Goal: Answer question/provide support

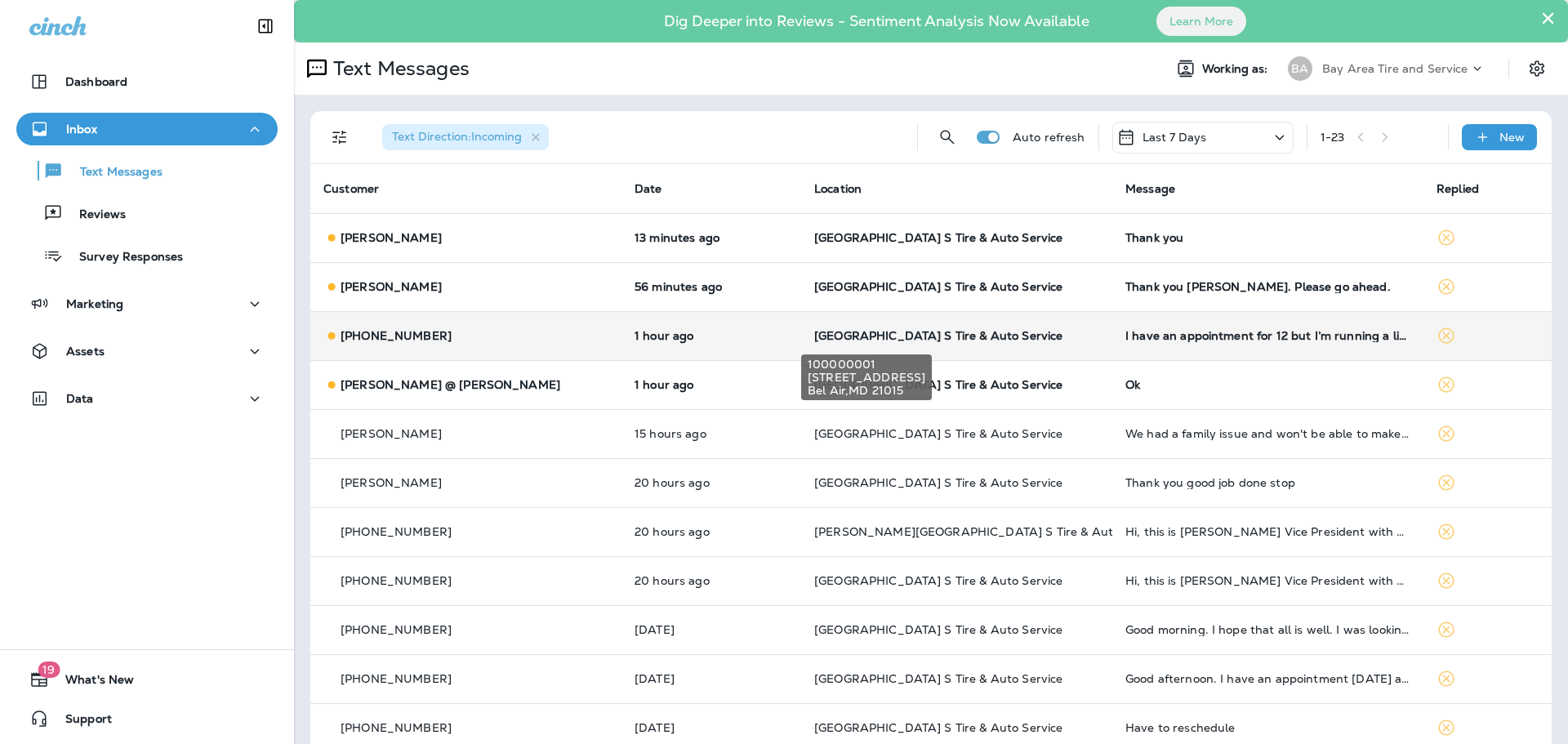
click at [848, 337] on span "[GEOGRAPHIC_DATA] S Tire & Auto Service" at bounding box center [939, 335] width 249 height 15
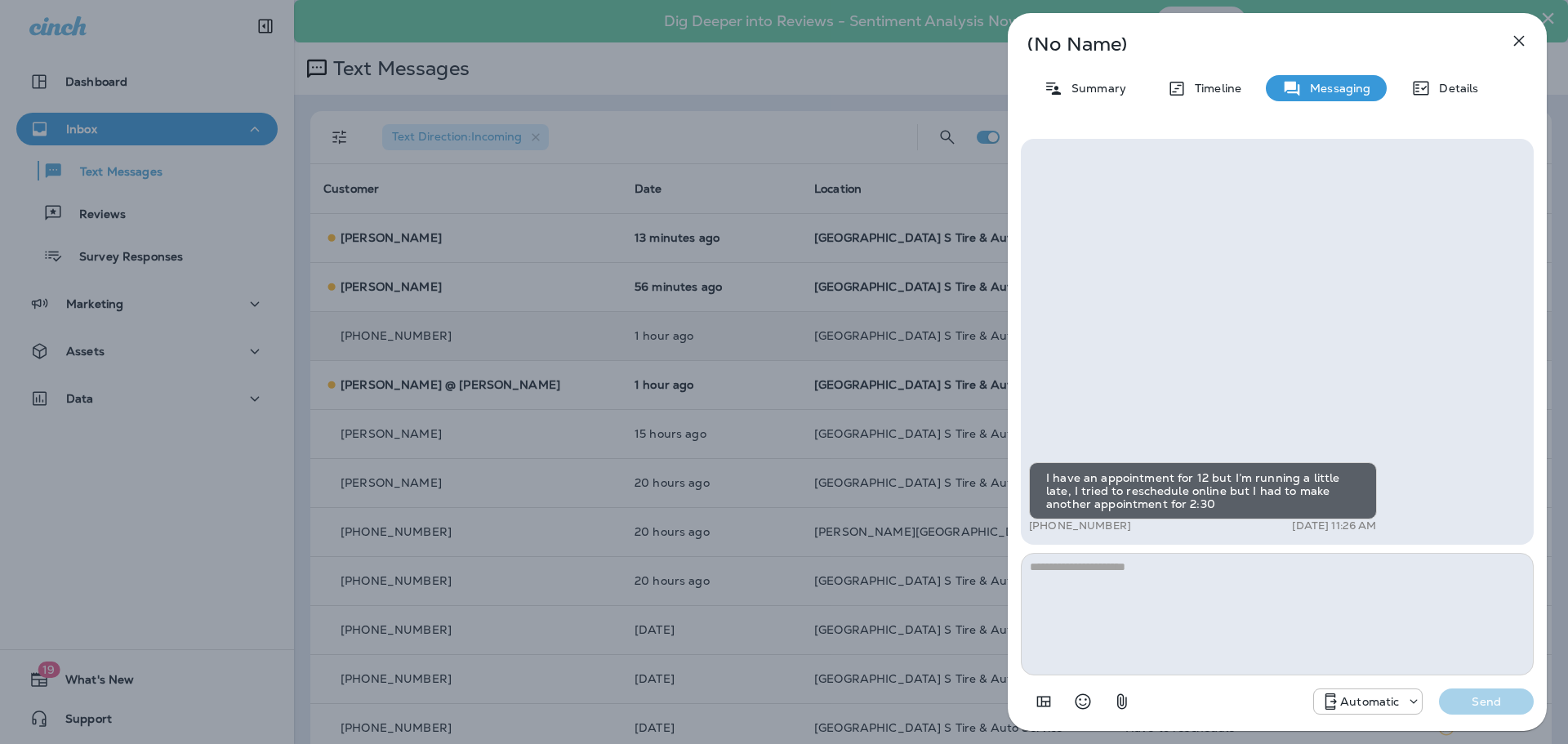
click at [1520, 39] on icon "button" at bounding box center [1520, 41] width 11 height 11
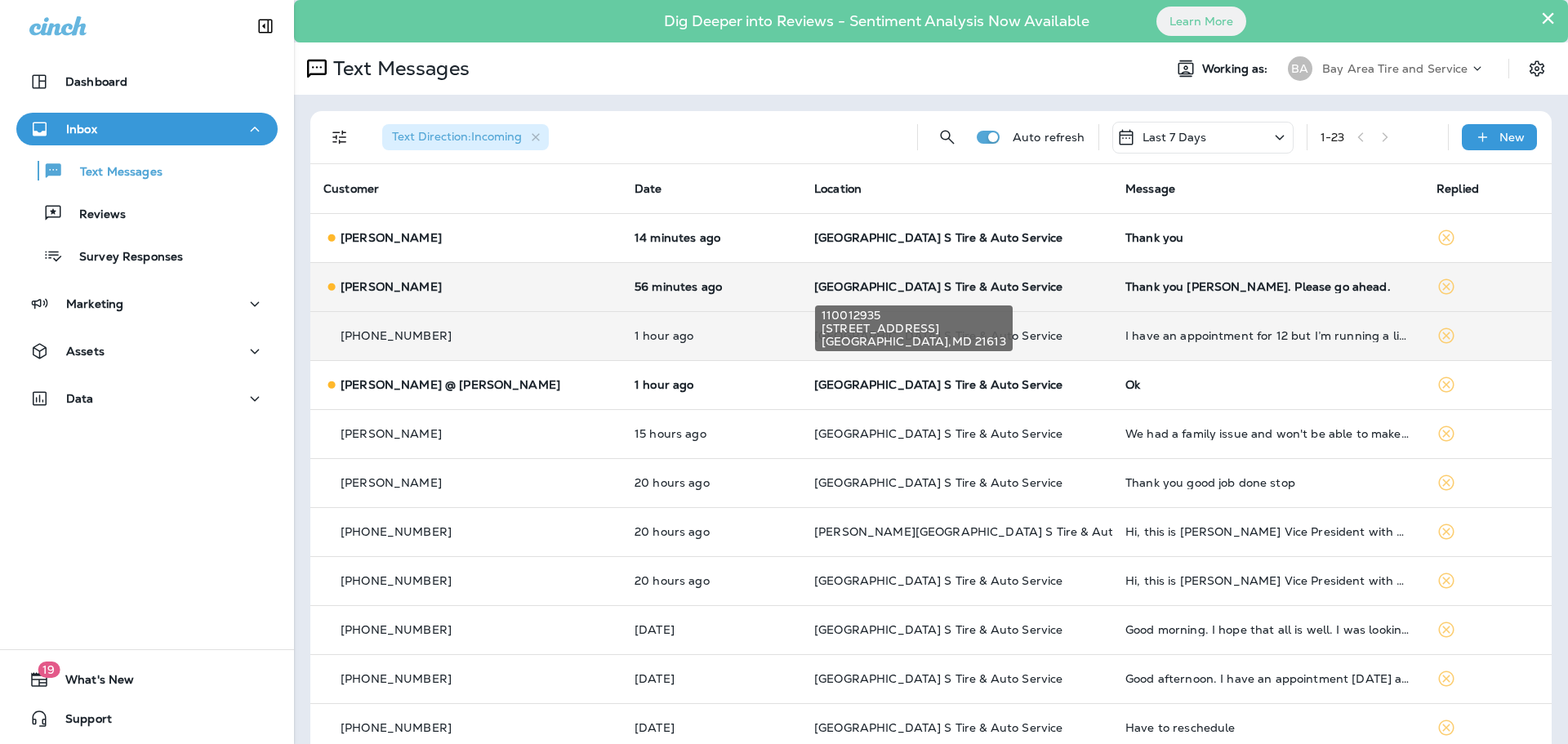
click at [939, 295] on div "110012935 [STREET_ADDRESS]" at bounding box center [914, 324] width 201 height 58
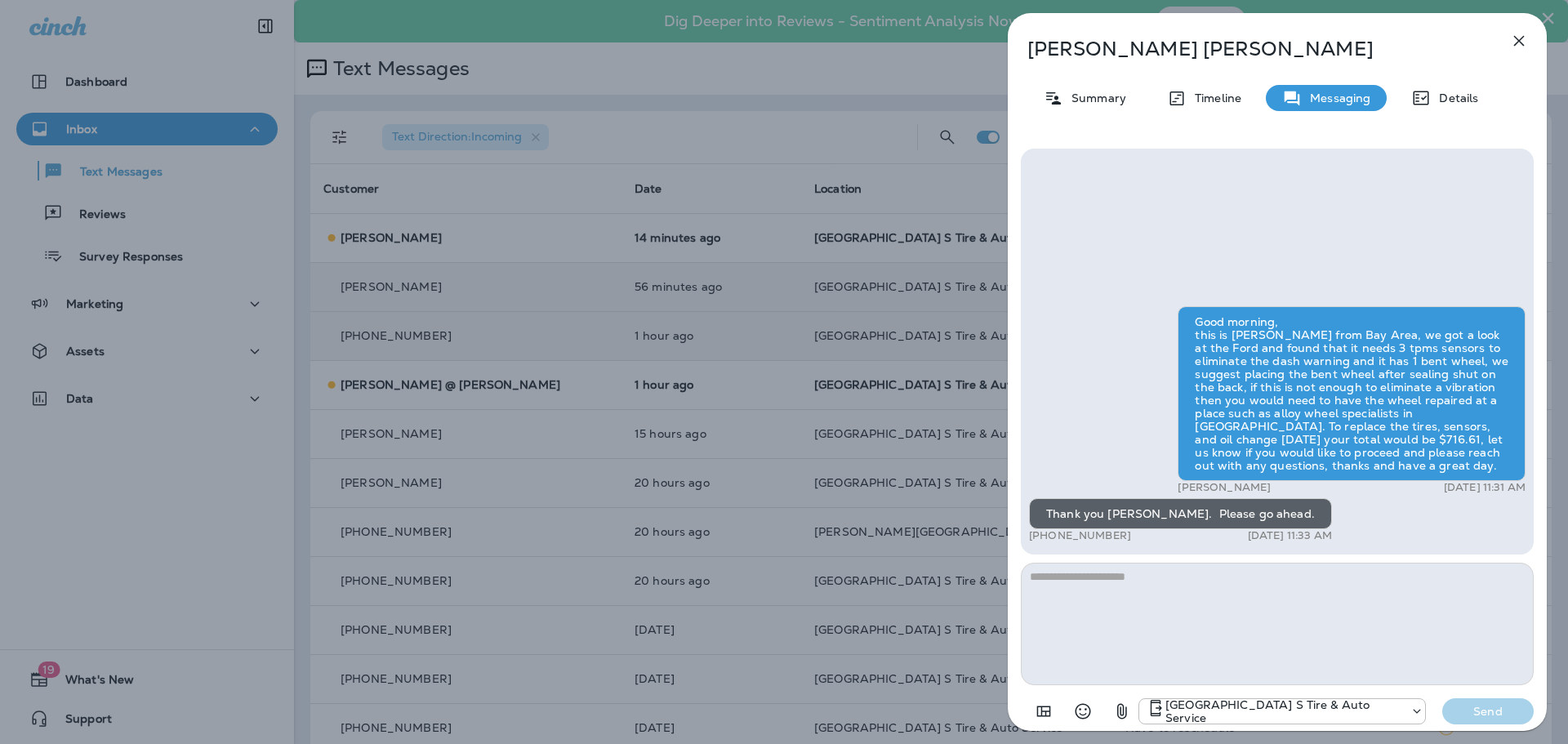
click at [1518, 42] on icon "button" at bounding box center [1520, 41] width 11 height 11
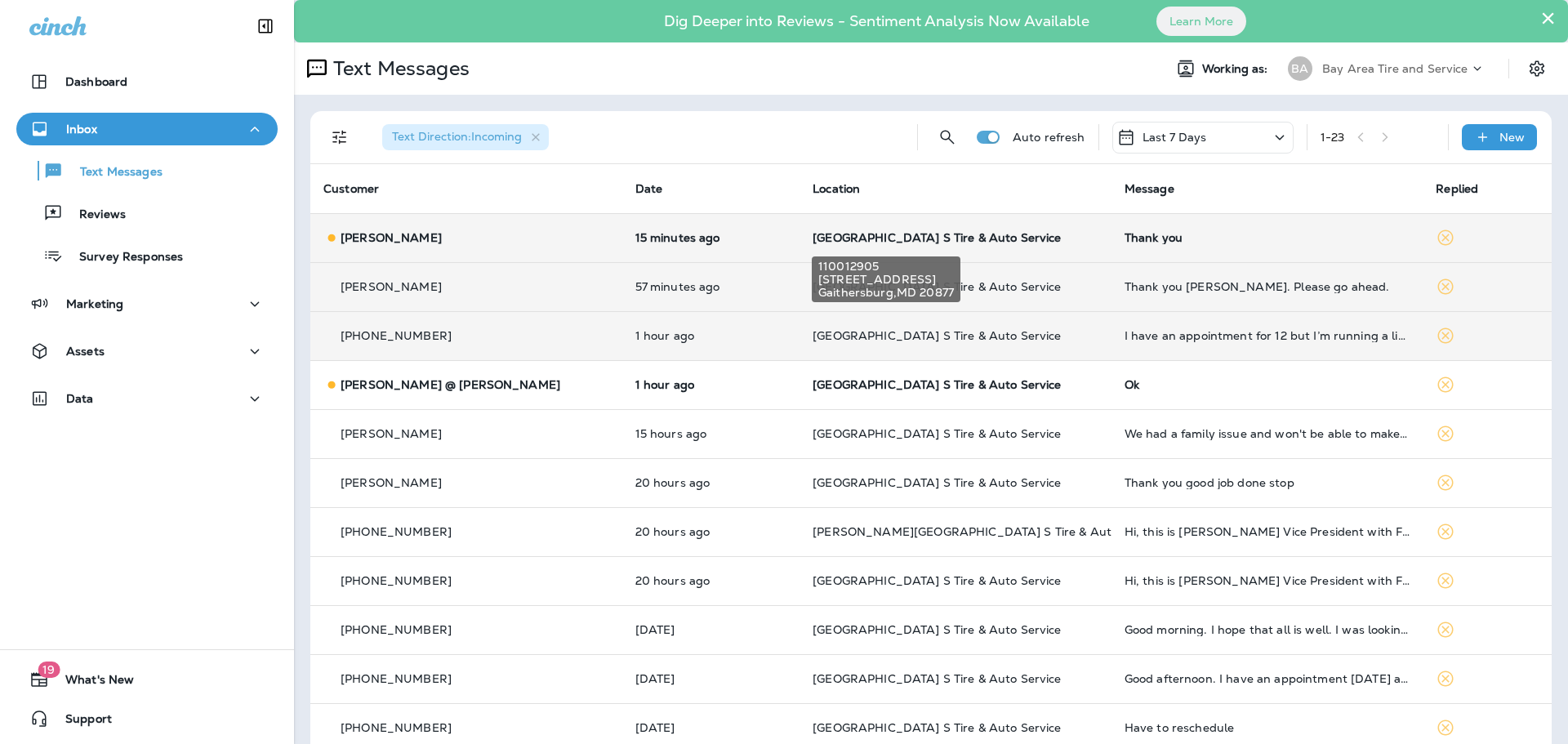
click at [827, 239] on span "[GEOGRAPHIC_DATA] S Tire & Auto Service" at bounding box center [937, 238] width 249 height 15
